Goal: Find specific page/section: Find specific page/section

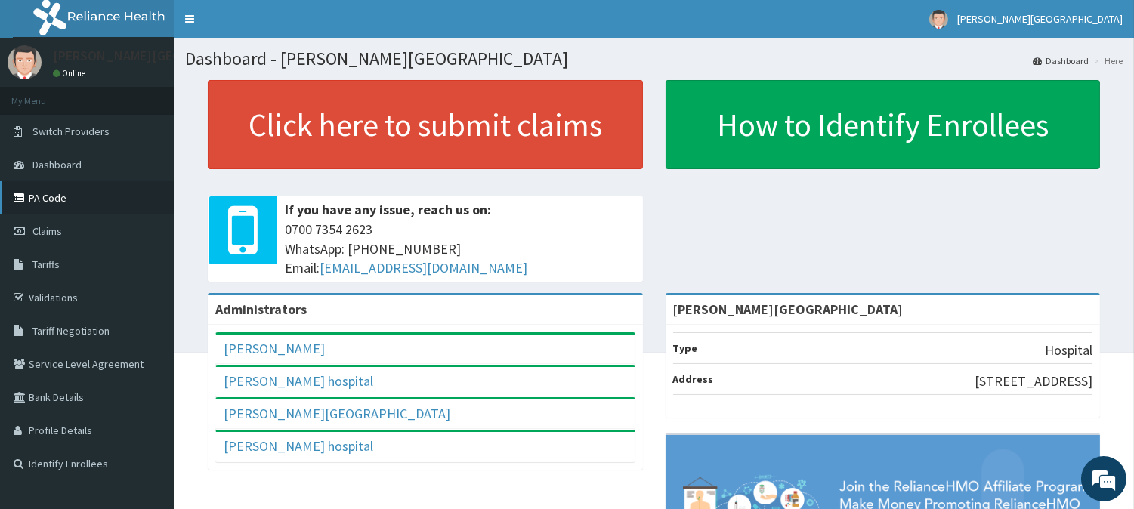
click at [57, 195] on link "PA Code" at bounding box center [87, 197] width 174 height 33
